Goal: Task Accomplishment & Management: Manage account settings

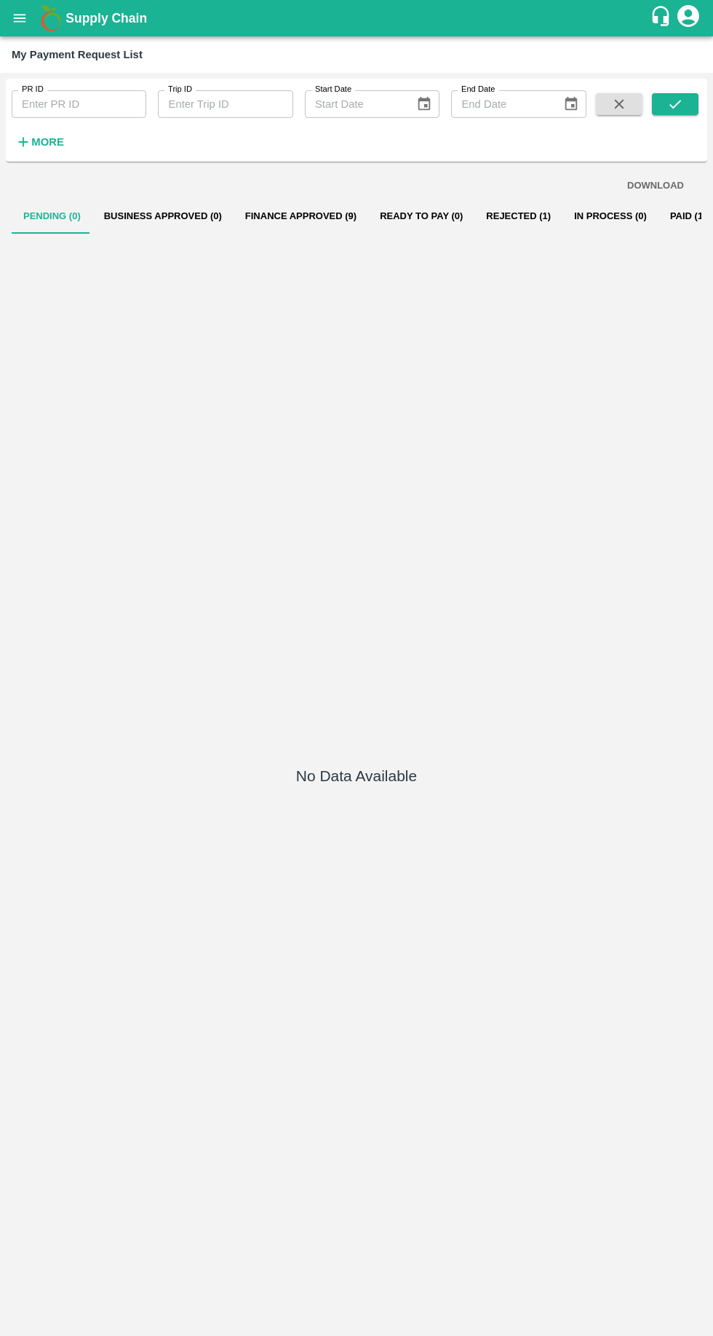
click at [488, 218] on button "Rejected (1)" at bounding box center [519, 216] width 88 height 35
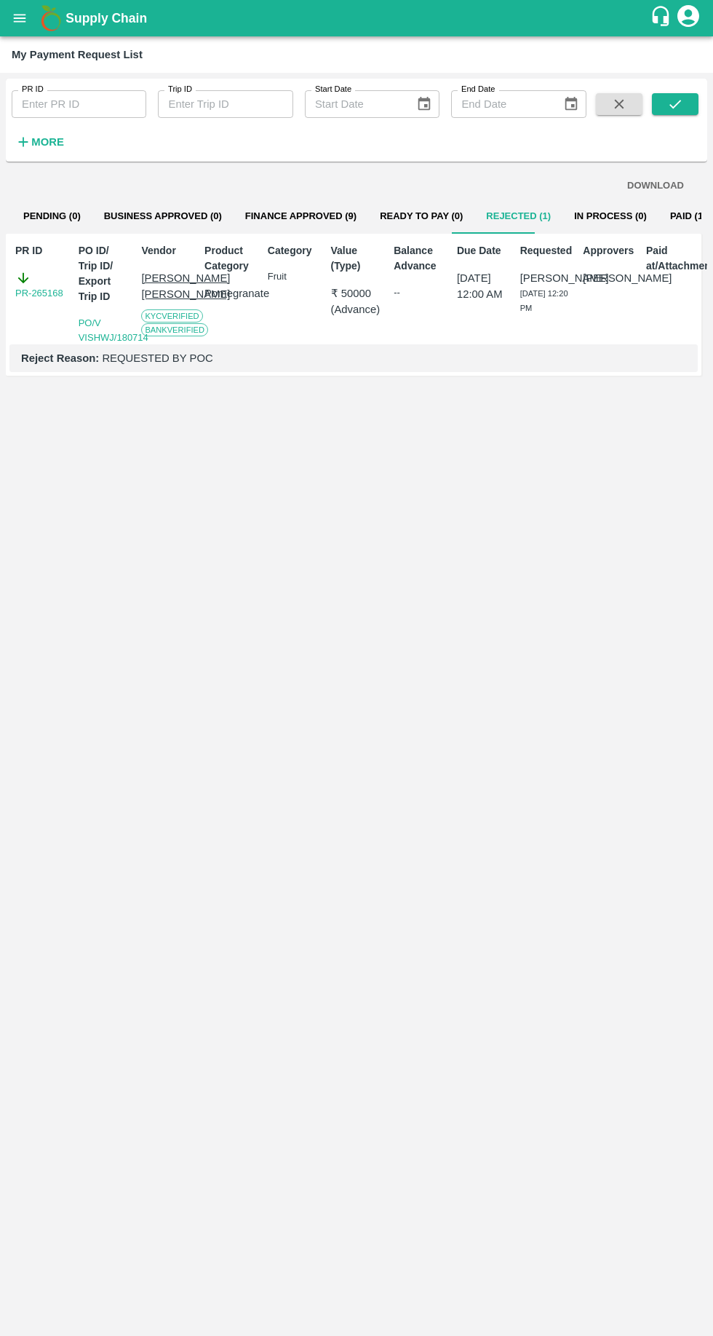
click at [29, 293] on link "PR-265168" at bounding box center [39, 293] width 48 height 15
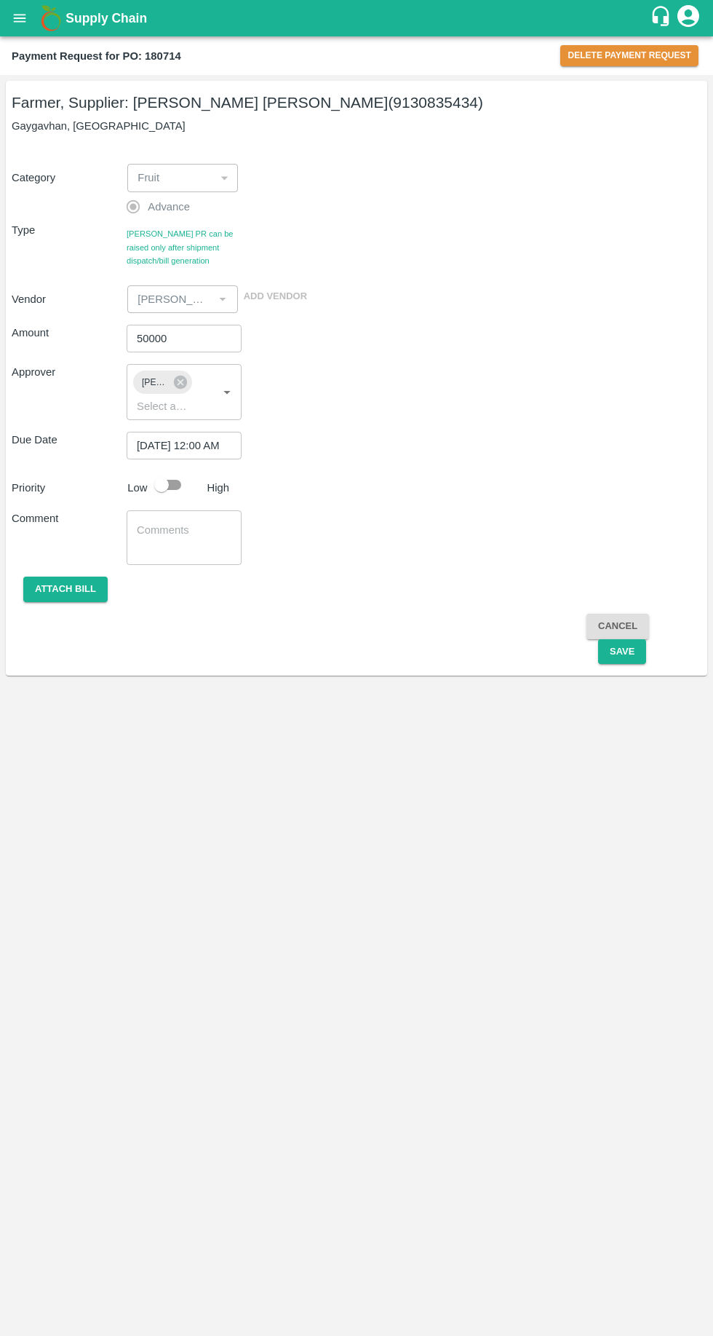
click at [614, 55] on button "Delete Payment Request" at bounding box center [630, 55] width 138 height 21
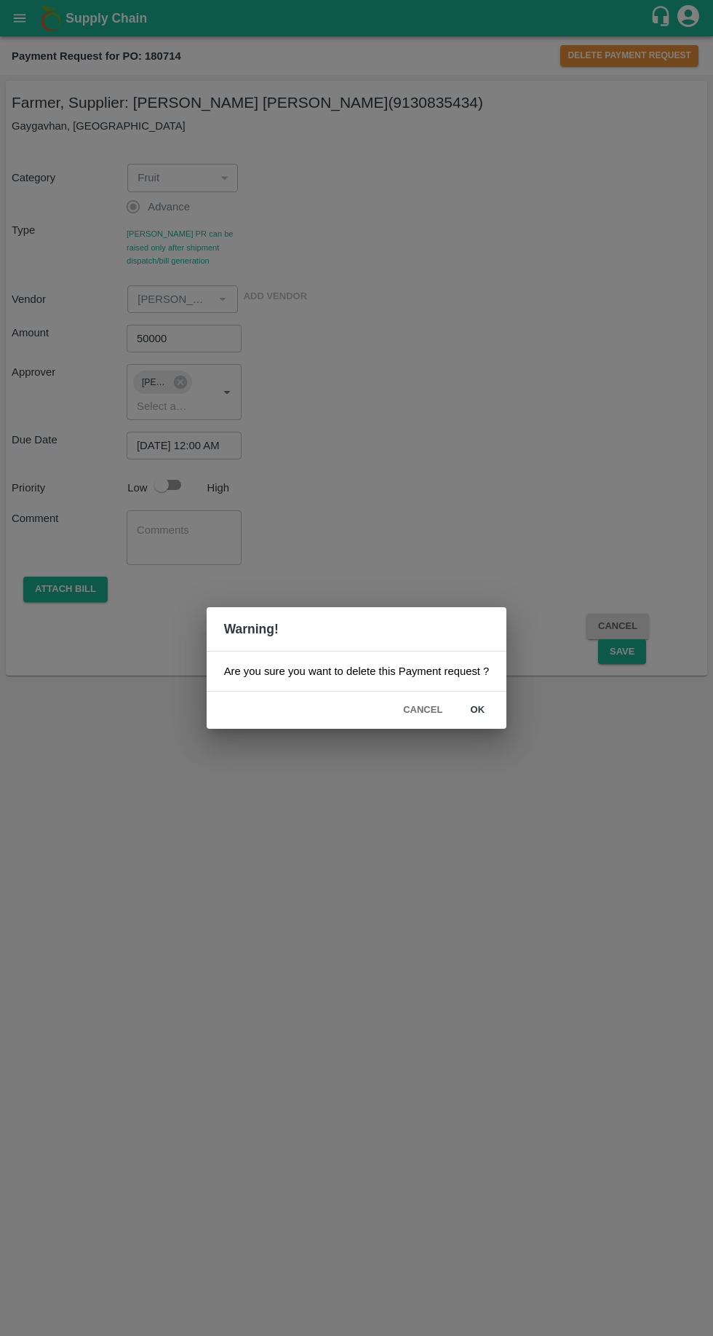
click at [478, 713] on button "ok" at bounding box center [477, 709] width 47 height 25
